Goal: Navigation & Orientation: Find specific page/section

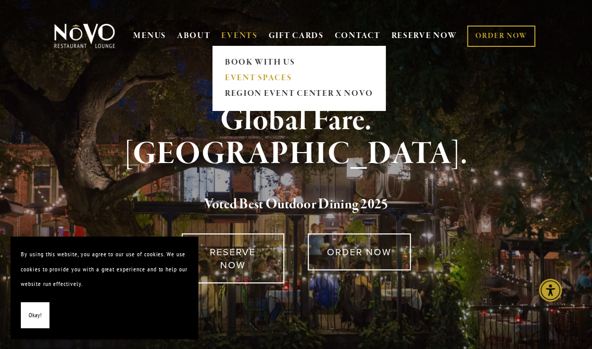
click at [250, 76] on link "EVENT SPACES" at bounding box center [298, 78] width 155 height 16
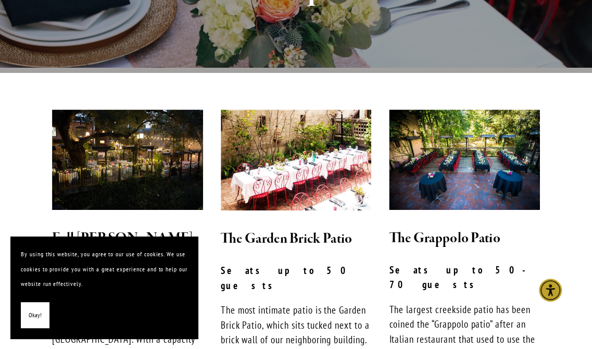
scroll to position [209, 0]
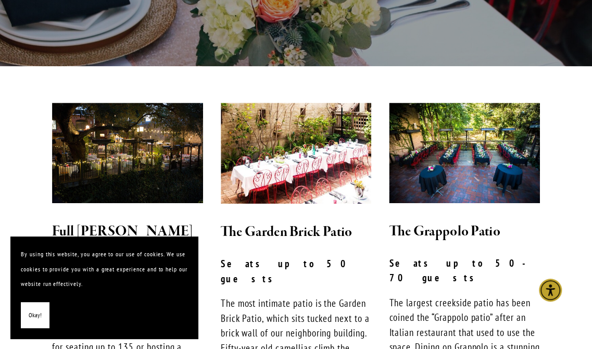
click at [28, 303] on button "Okay!" at bounding box center [35, 315] width 29 height 27
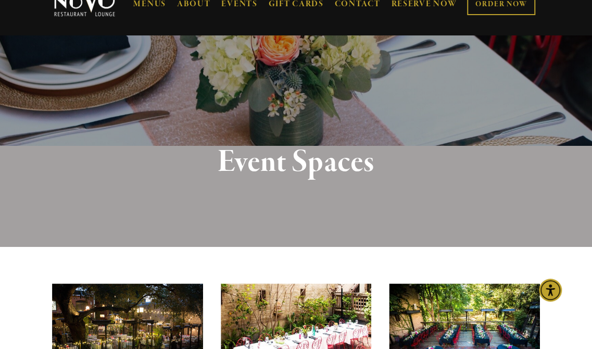
scroll to position [0, 0]
